Goal: Navigation & Orientation: Find specific page/section

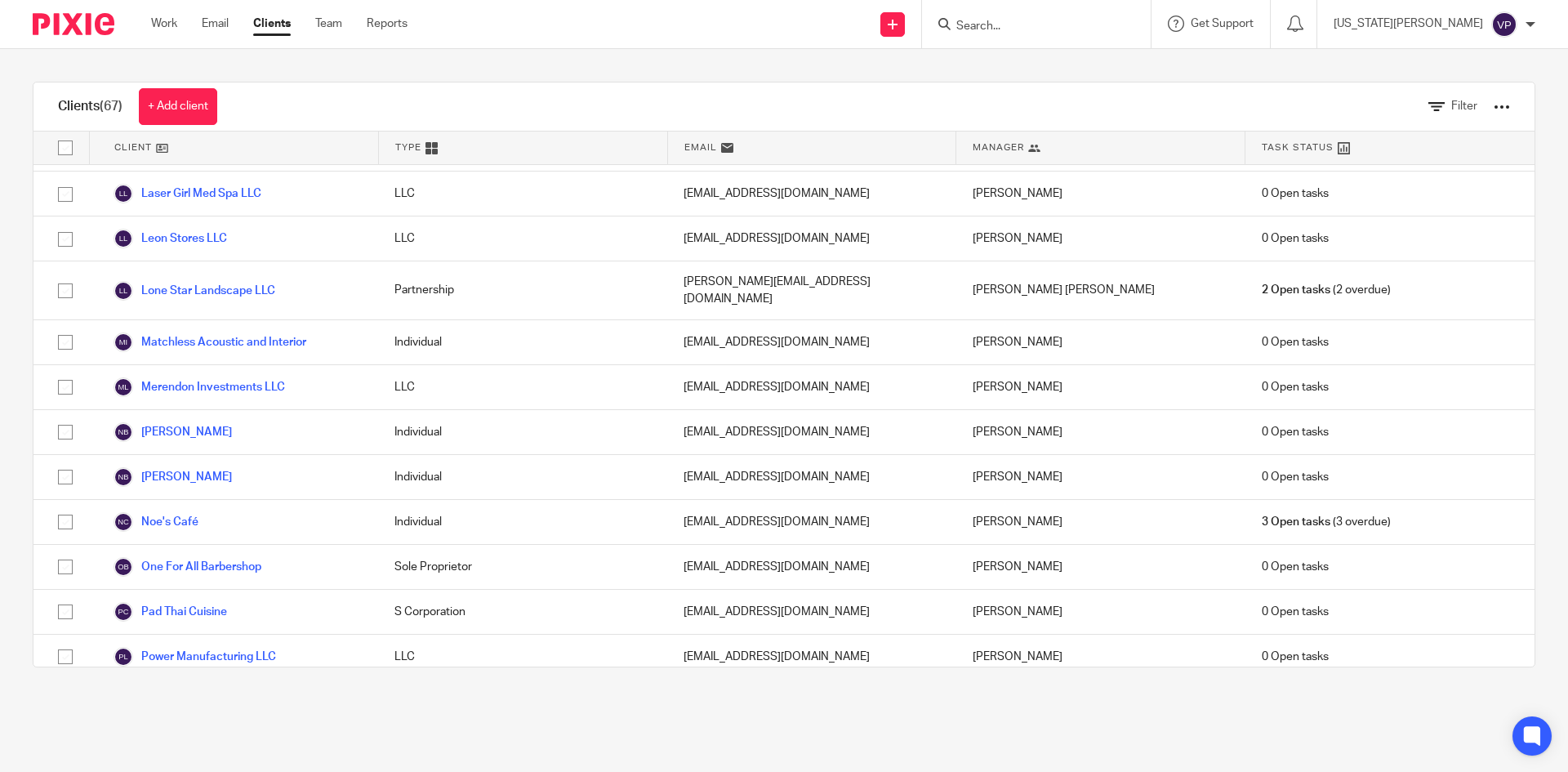
scroll to position [1878, 0]
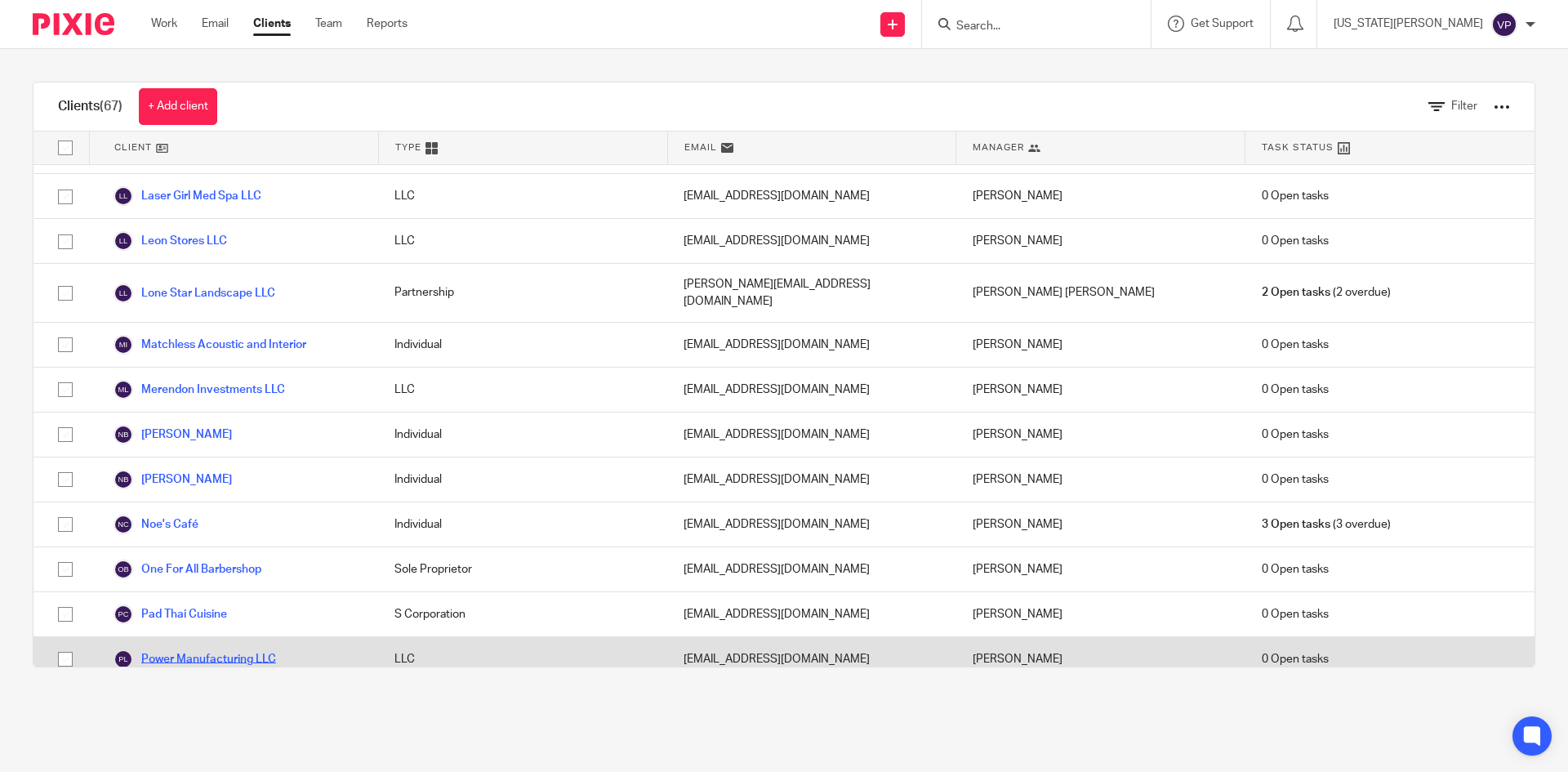
click at [241, 650] on link "Power Manufacturing LLC" at bounding box center [195, 659] width 163 height 19
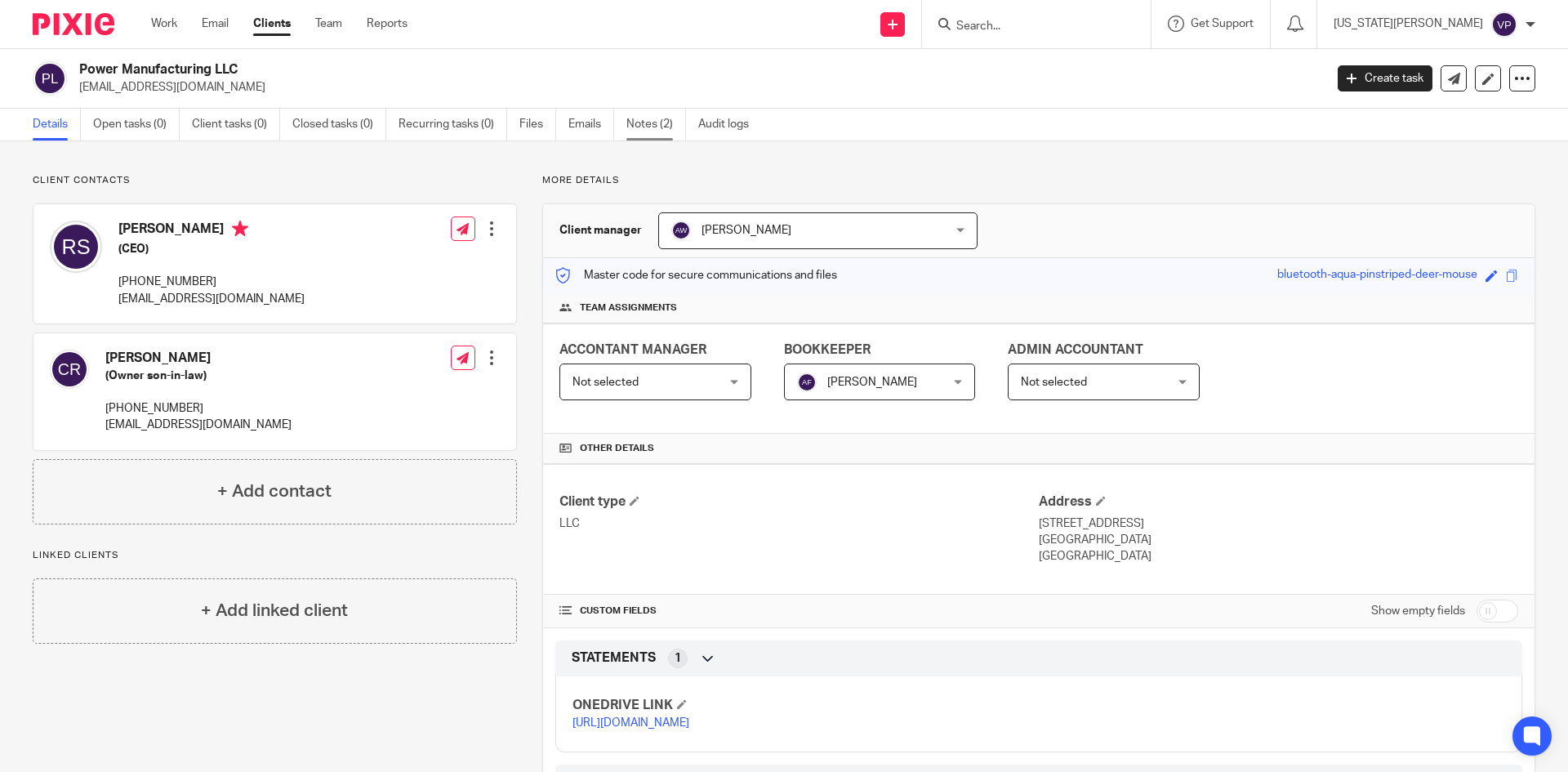
click at [640, 122] on link "Notes (2)" at bounding box center [656, 124] width 59 height 31
